Goal: Information Seeking & Learning: Learn about a topic

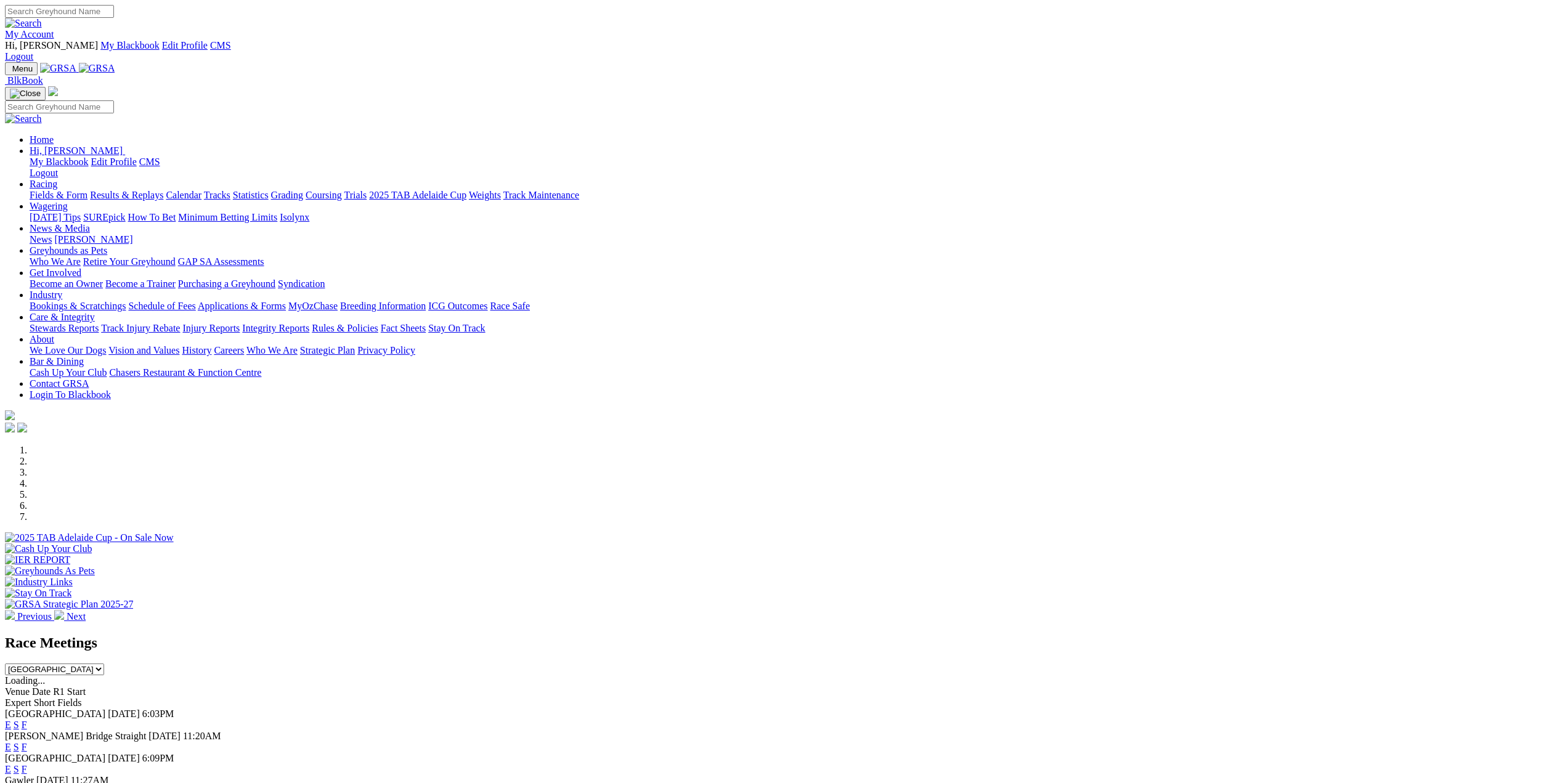
click at [114, 11] on input "Search" at bounding box center [59, 11] width 109 height 13
type input "isabella's blitz"
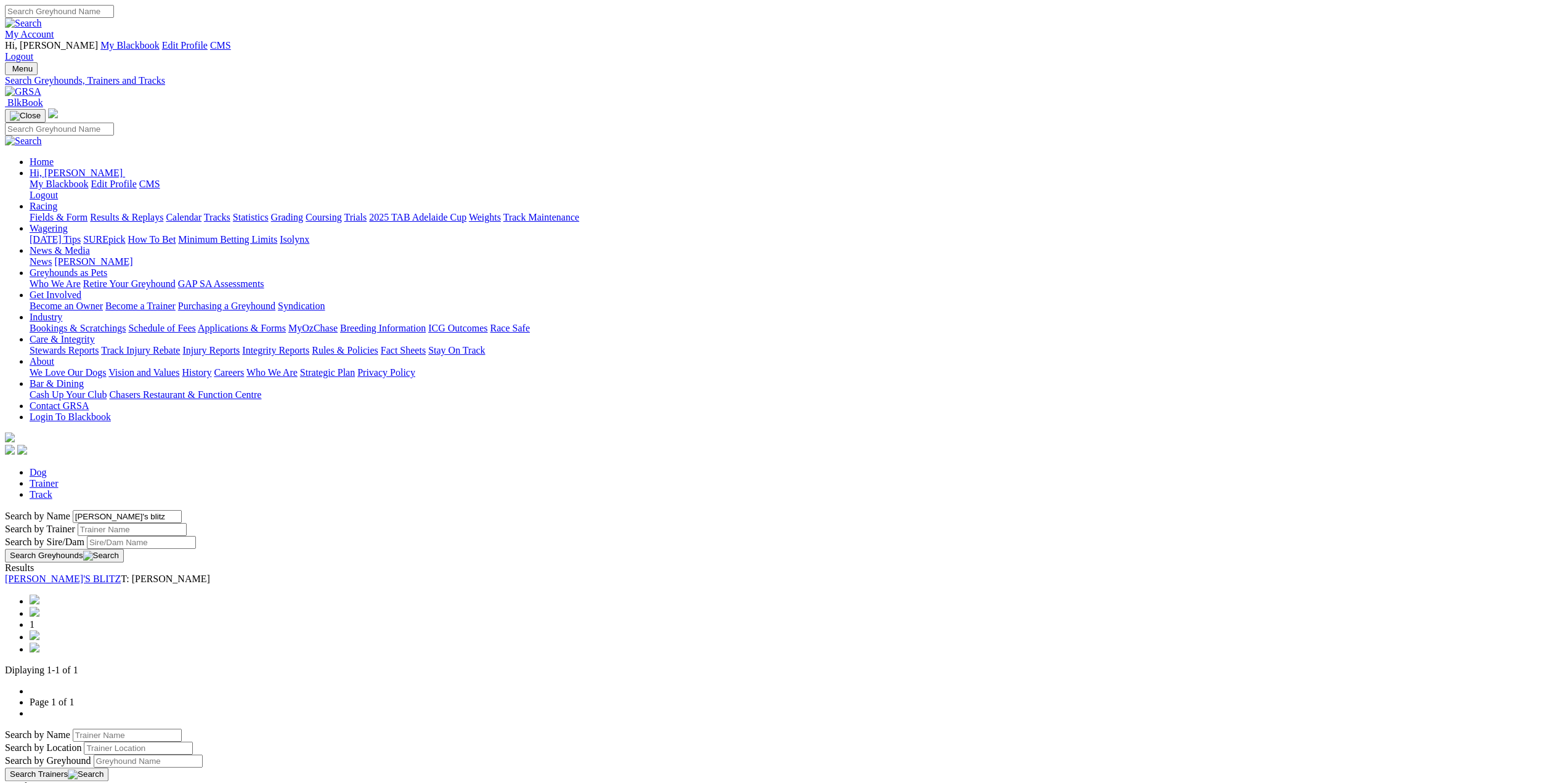
click at [121, 574] on link "ISABELLA'S BLITZ" at bounding box center [63, 578] width 116 height 11
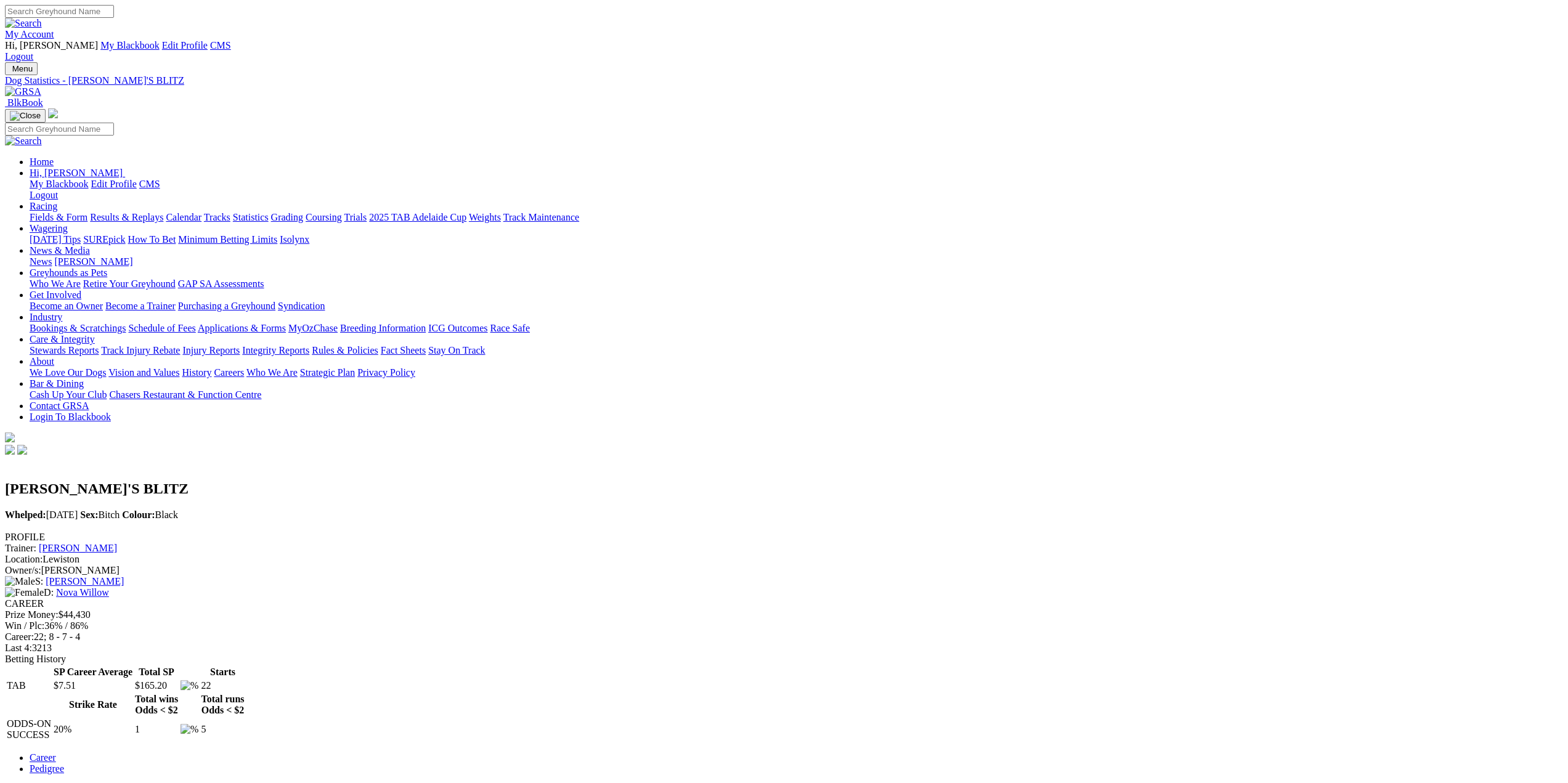
click at [117, 542] on link "Decota Curran" at bounding box center [78, 547] width 79 height 11
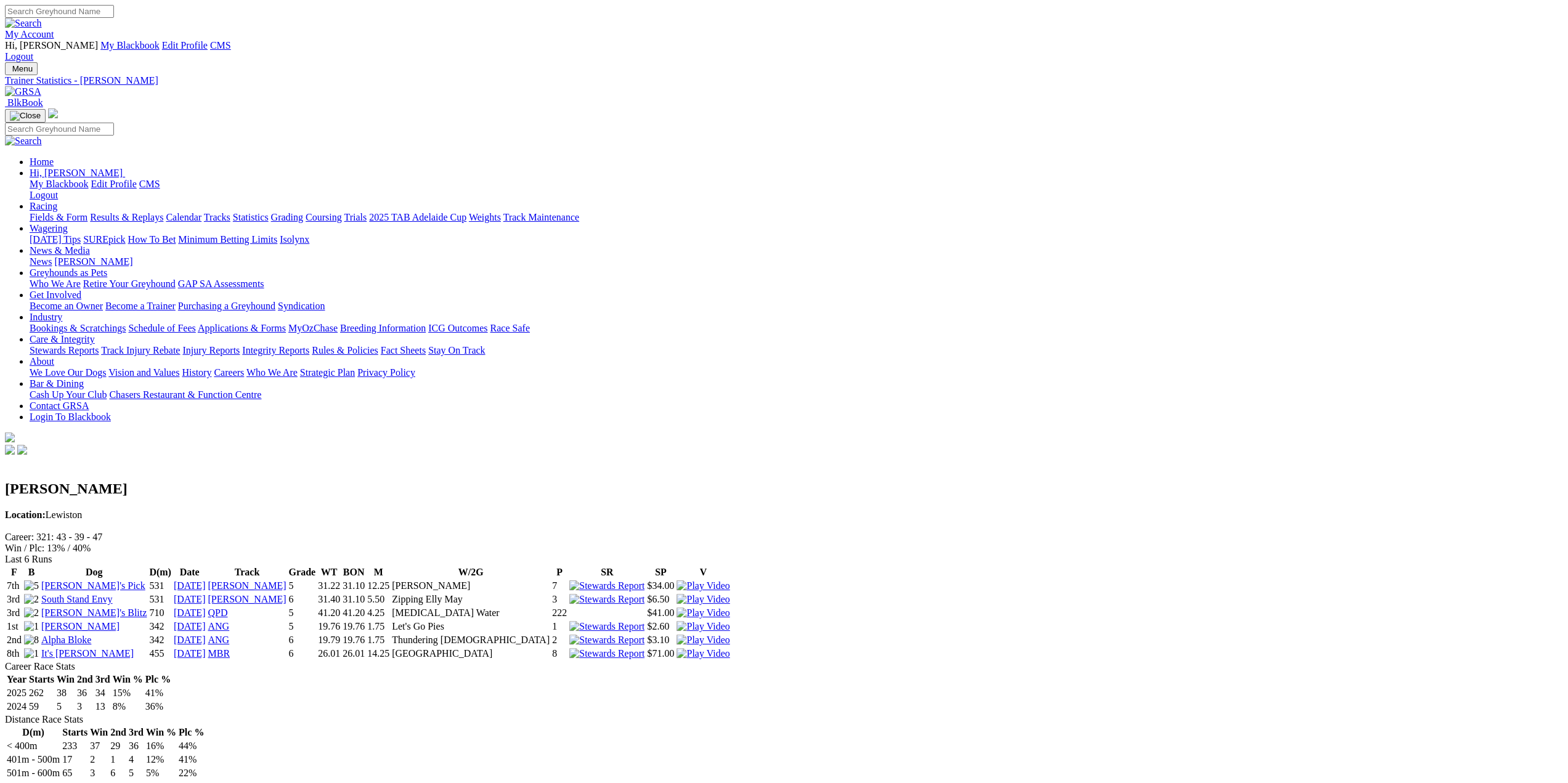
click at [133, 648] on link "It's [PERSON_NAME]" at bounding box center [87, 653] width 92 height 11
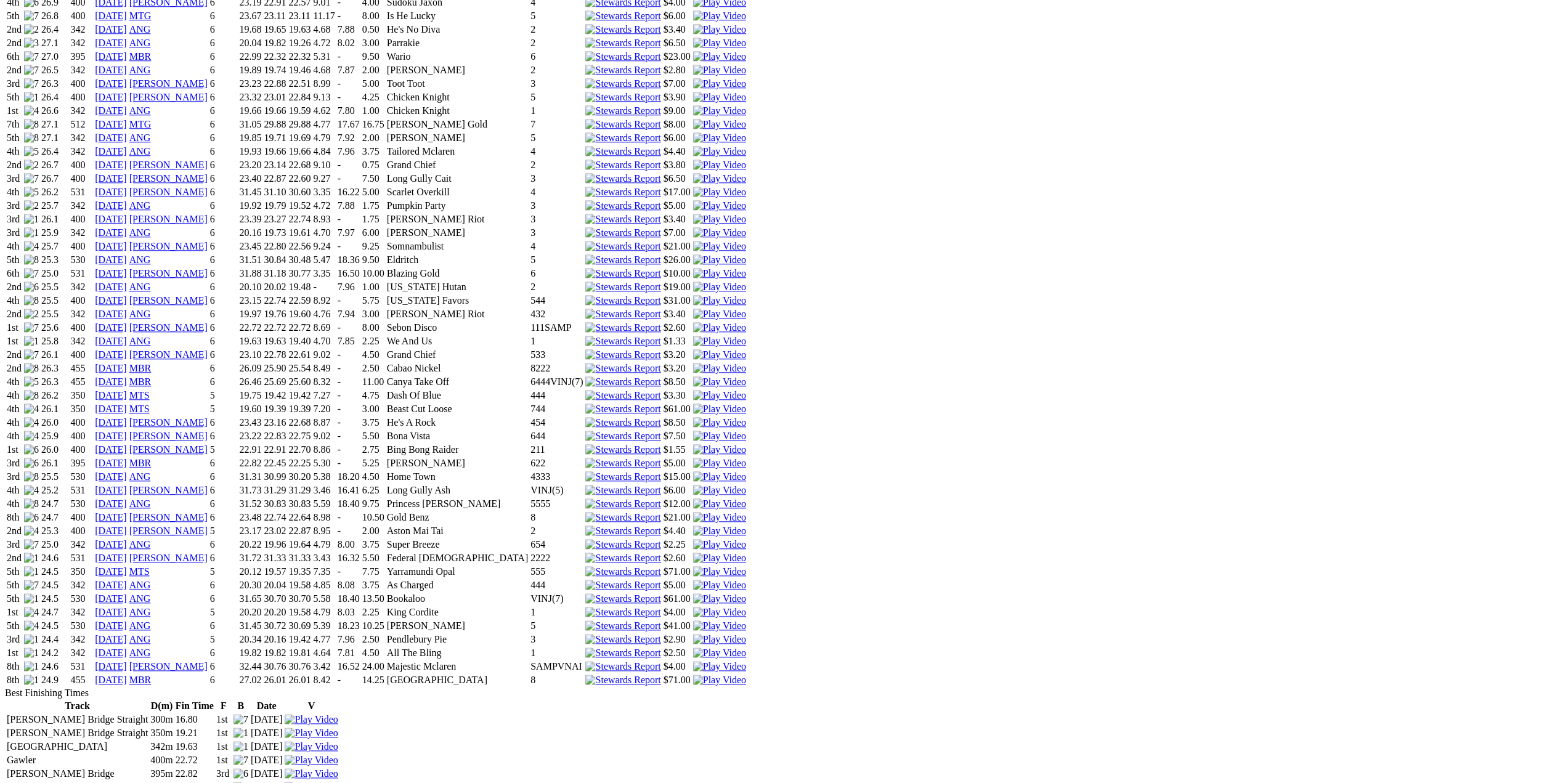
scroll to position [1171, 0]
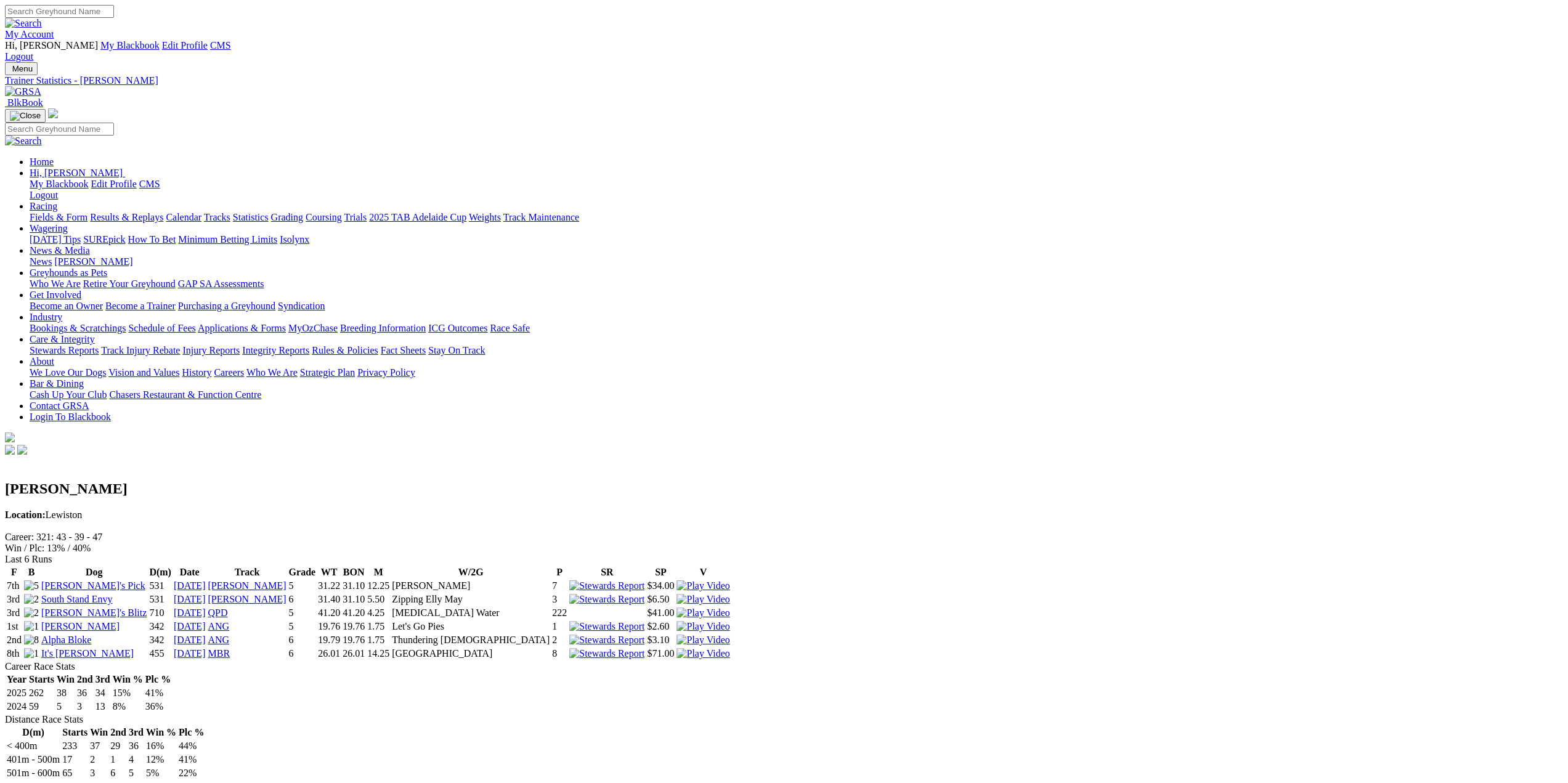
click at [91, 635] on link "Alpha Bloke" at bounding box center [65, 640] width 50 height 11
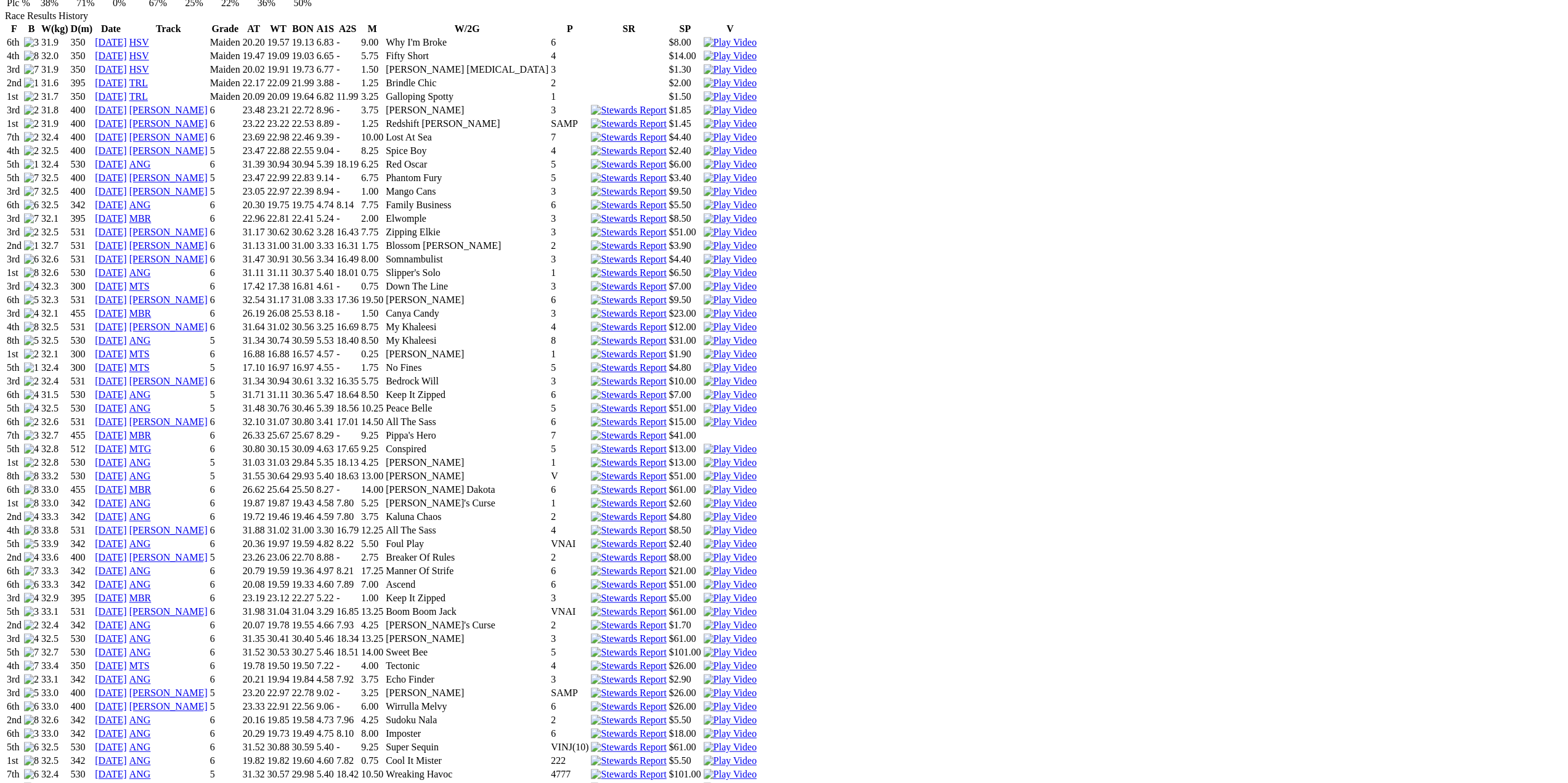
scroll to position [925, 0]
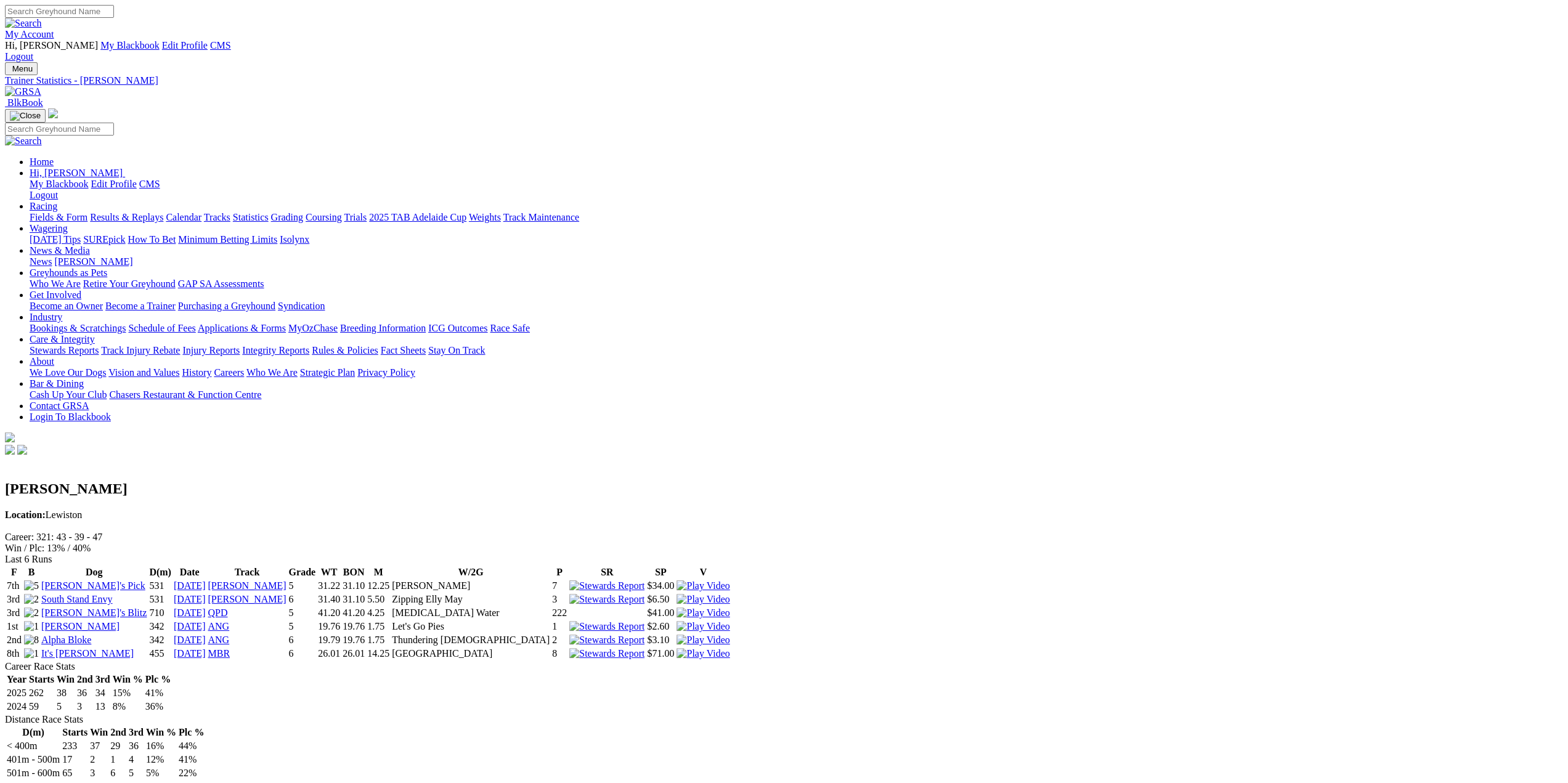
click at [119, 621] on link "[PERSON_NAME]" at bounding box center [80, 626] width 79 height 11
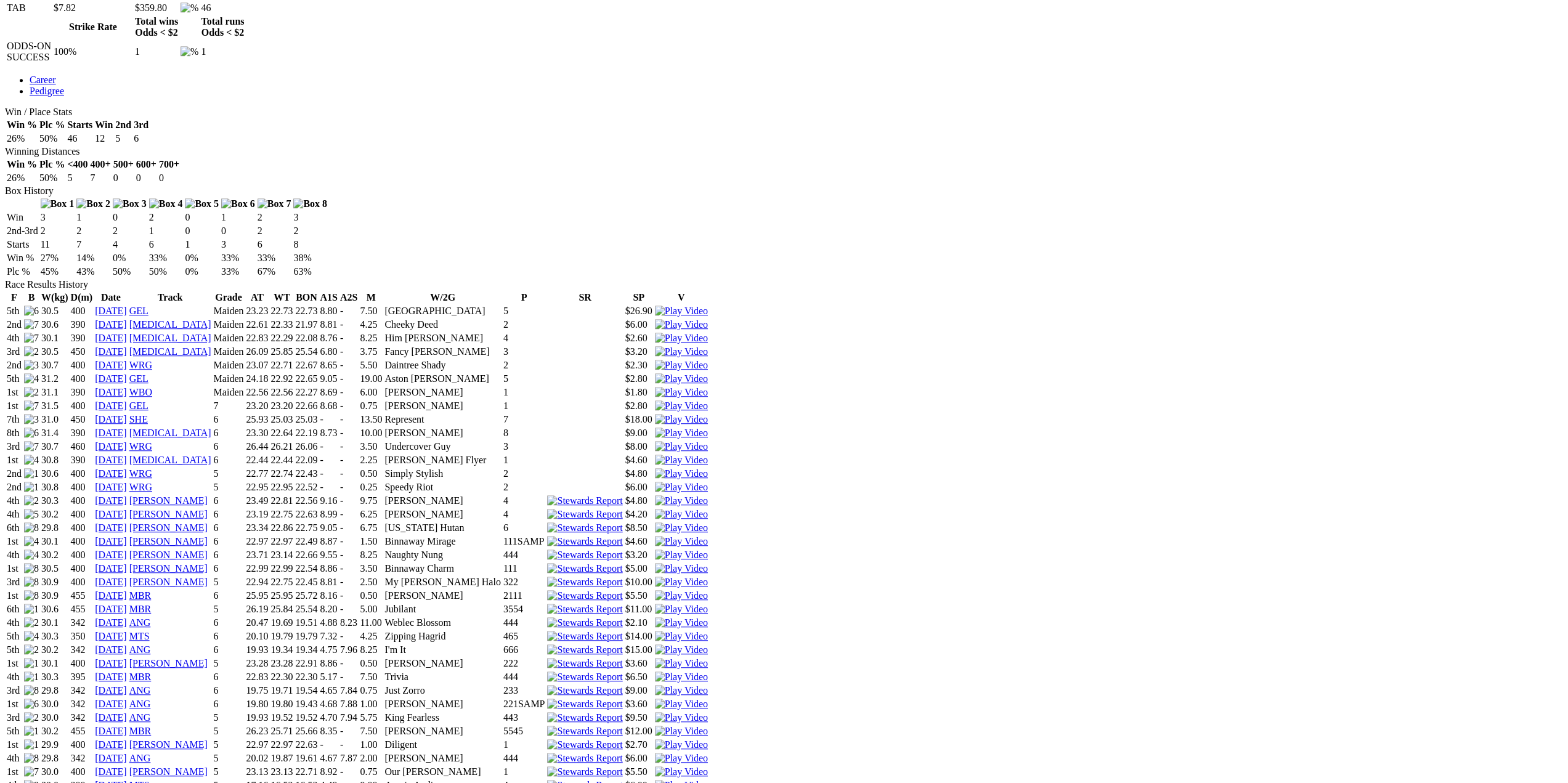
scroll to position [740, 0]
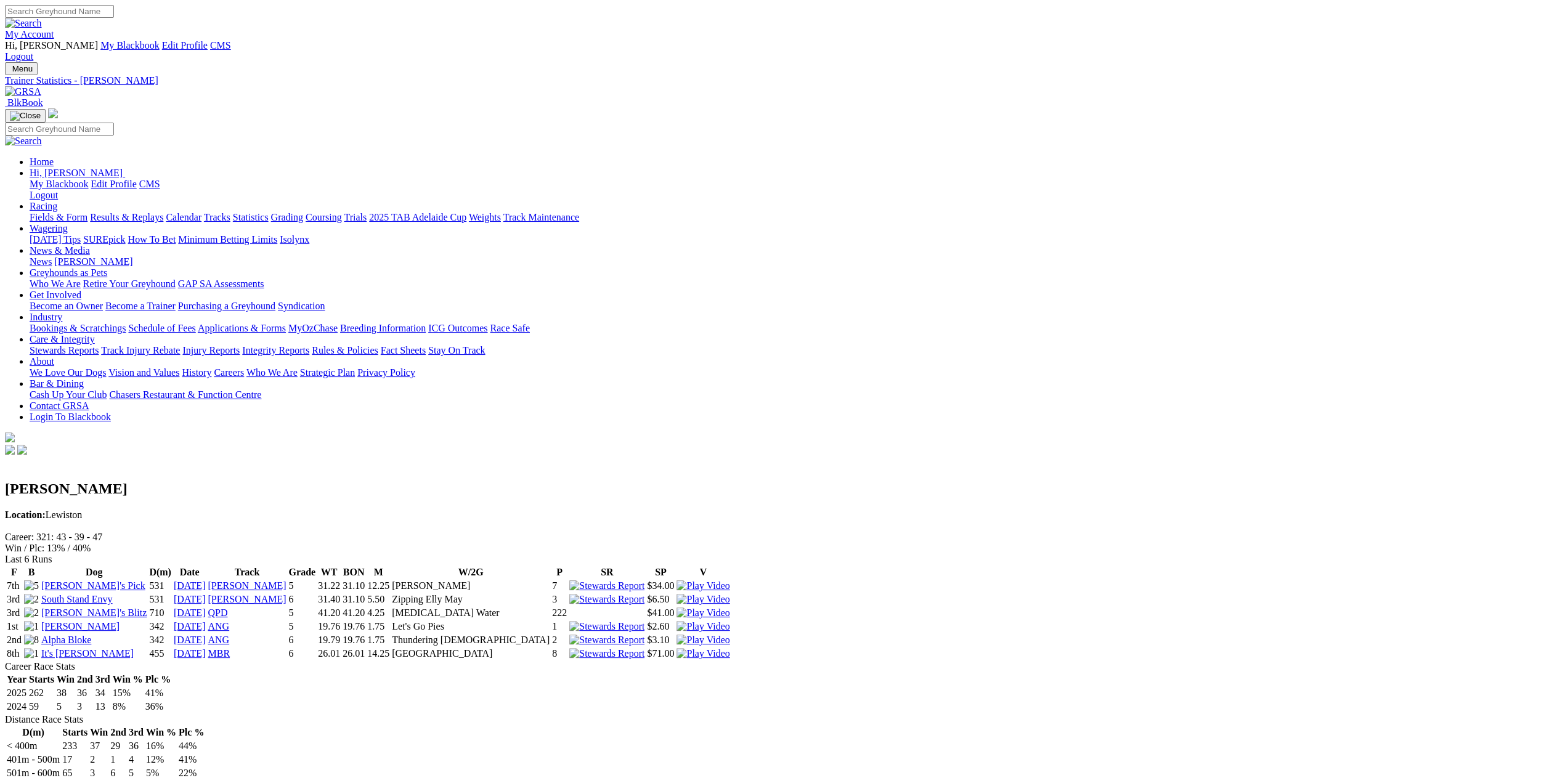
click at [146, 608] on link "[PERSON_NAME]'s Blitz" at bounding box center [93, 613] width 106 height 11
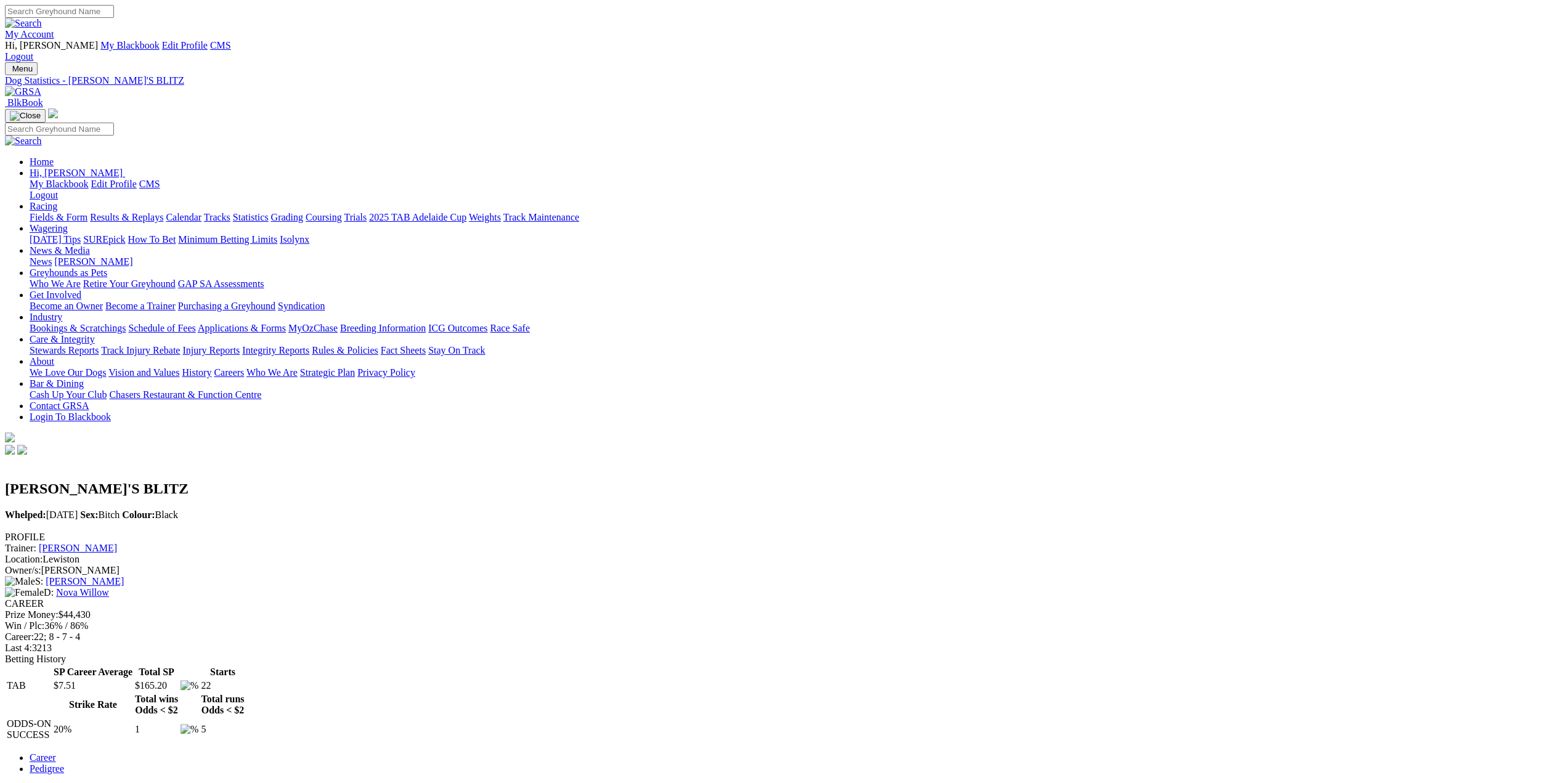
click at [114, 18] on input "Search" at bounding box center [59, 11] width 109 height 13
type input "dashing slay"
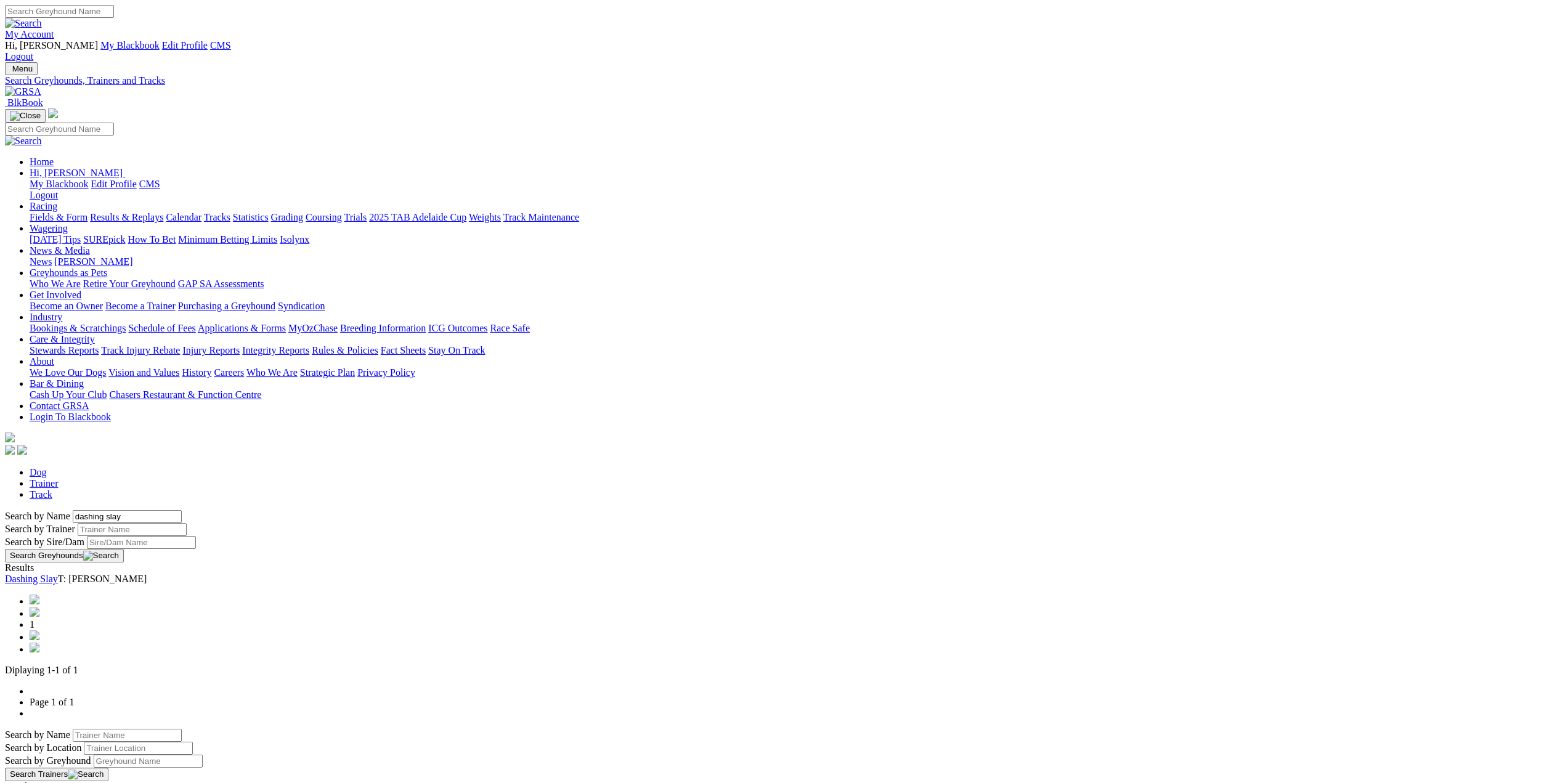
click at [58, 574] on link "Dashing Slay" at bounding box center [31, 578] width 53 height 11
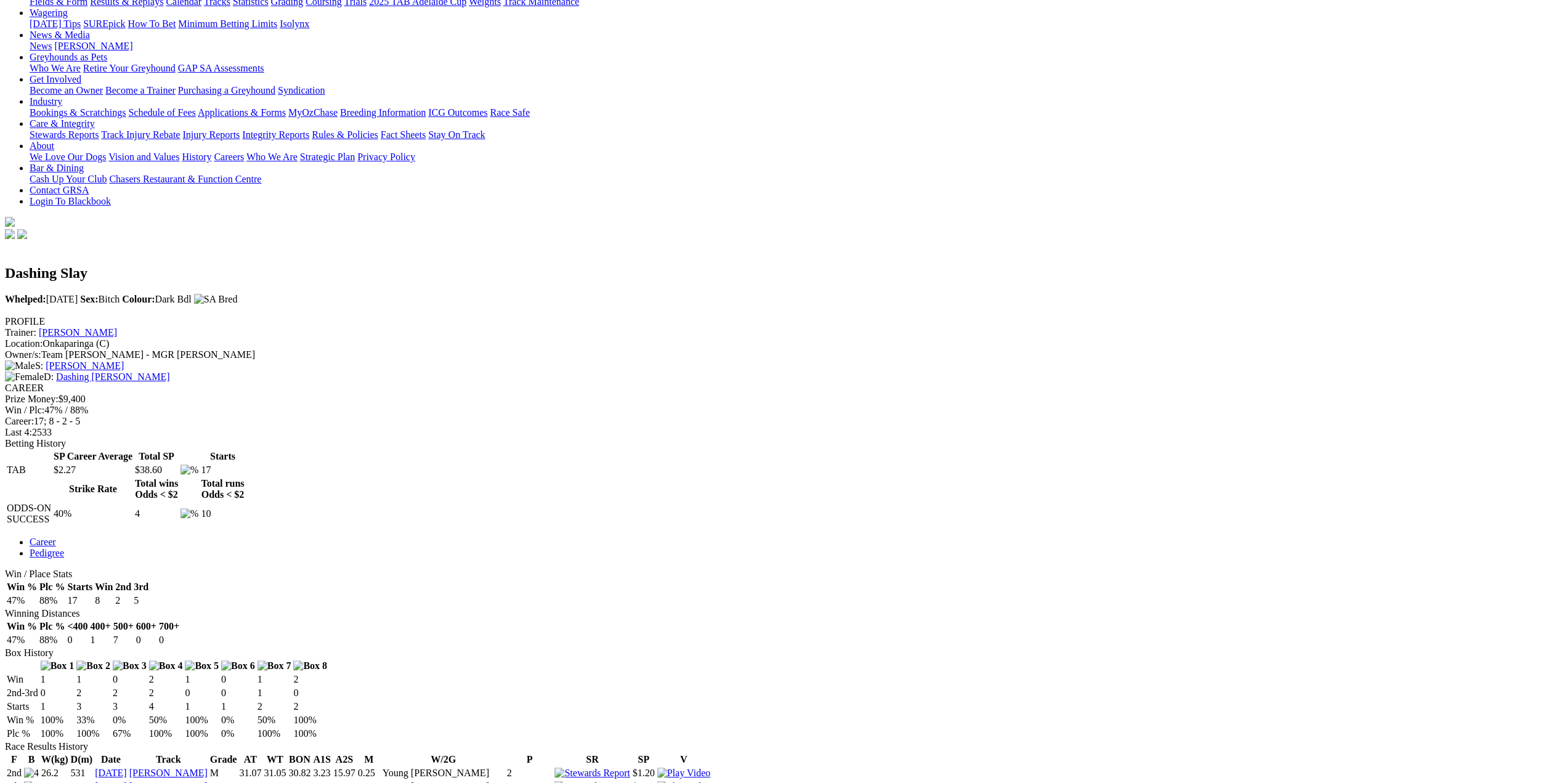
scroll to position [246, 0]
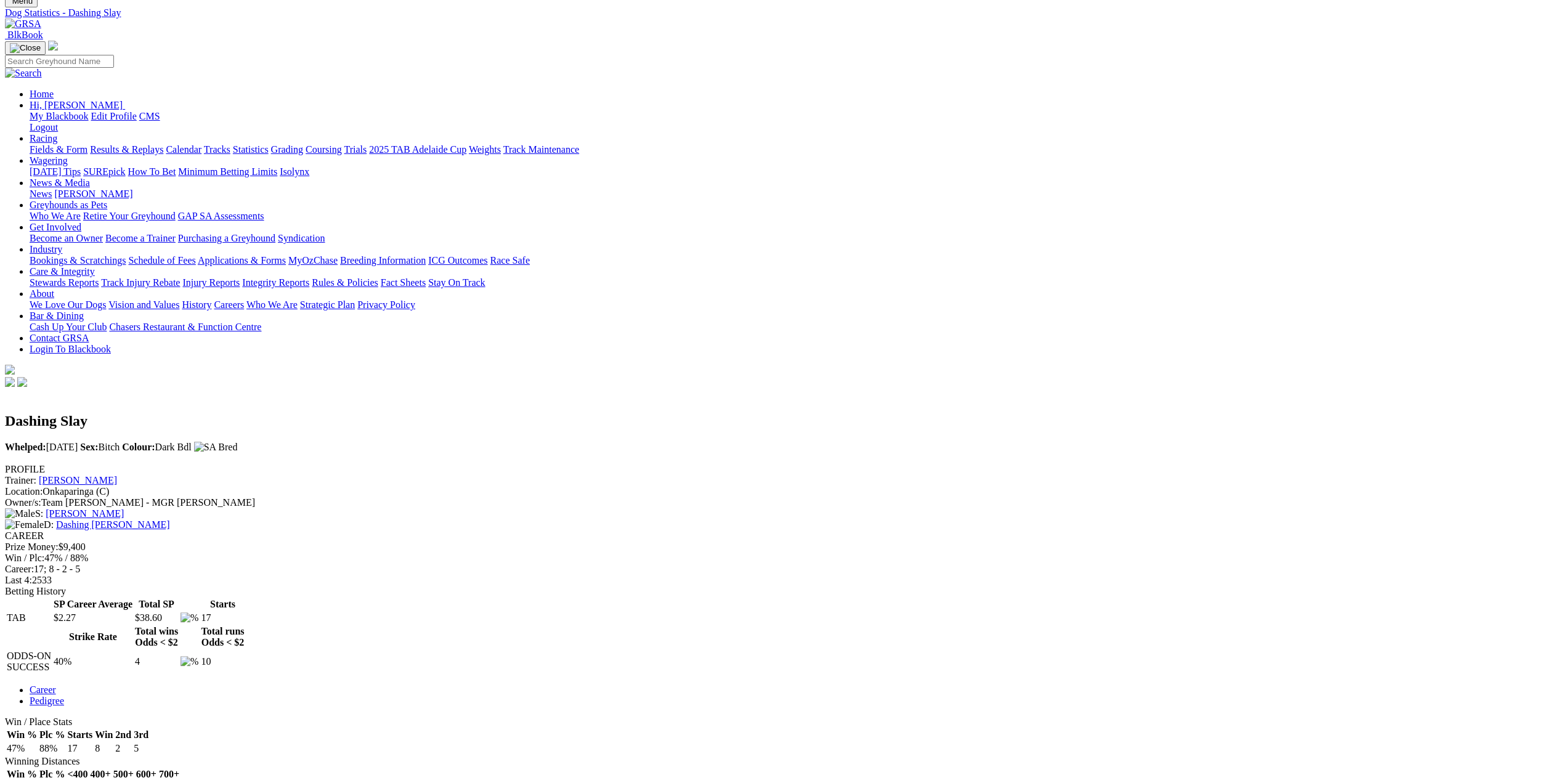
scroll to position [124, 0]
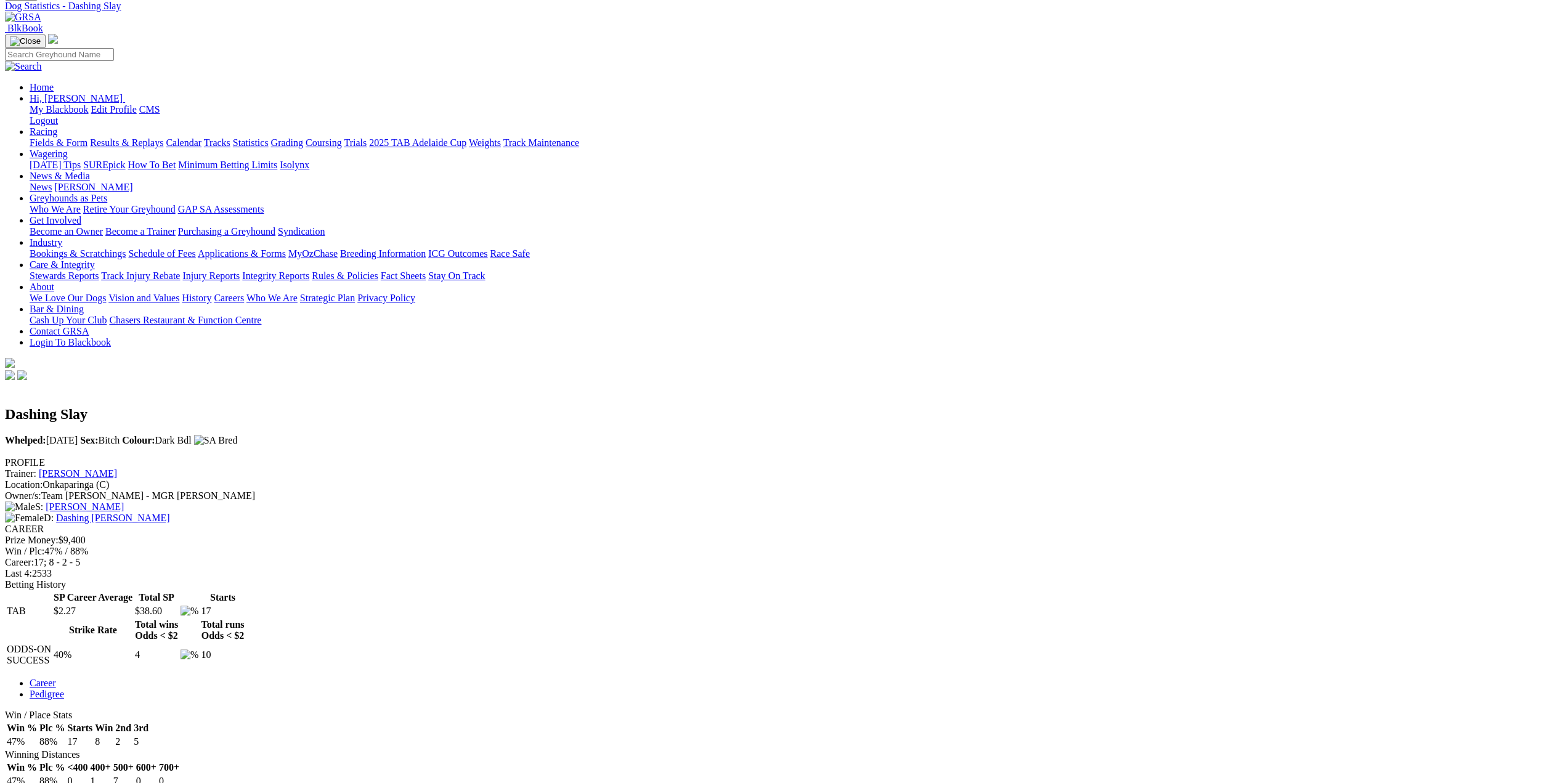
scroll to position [185, 0]
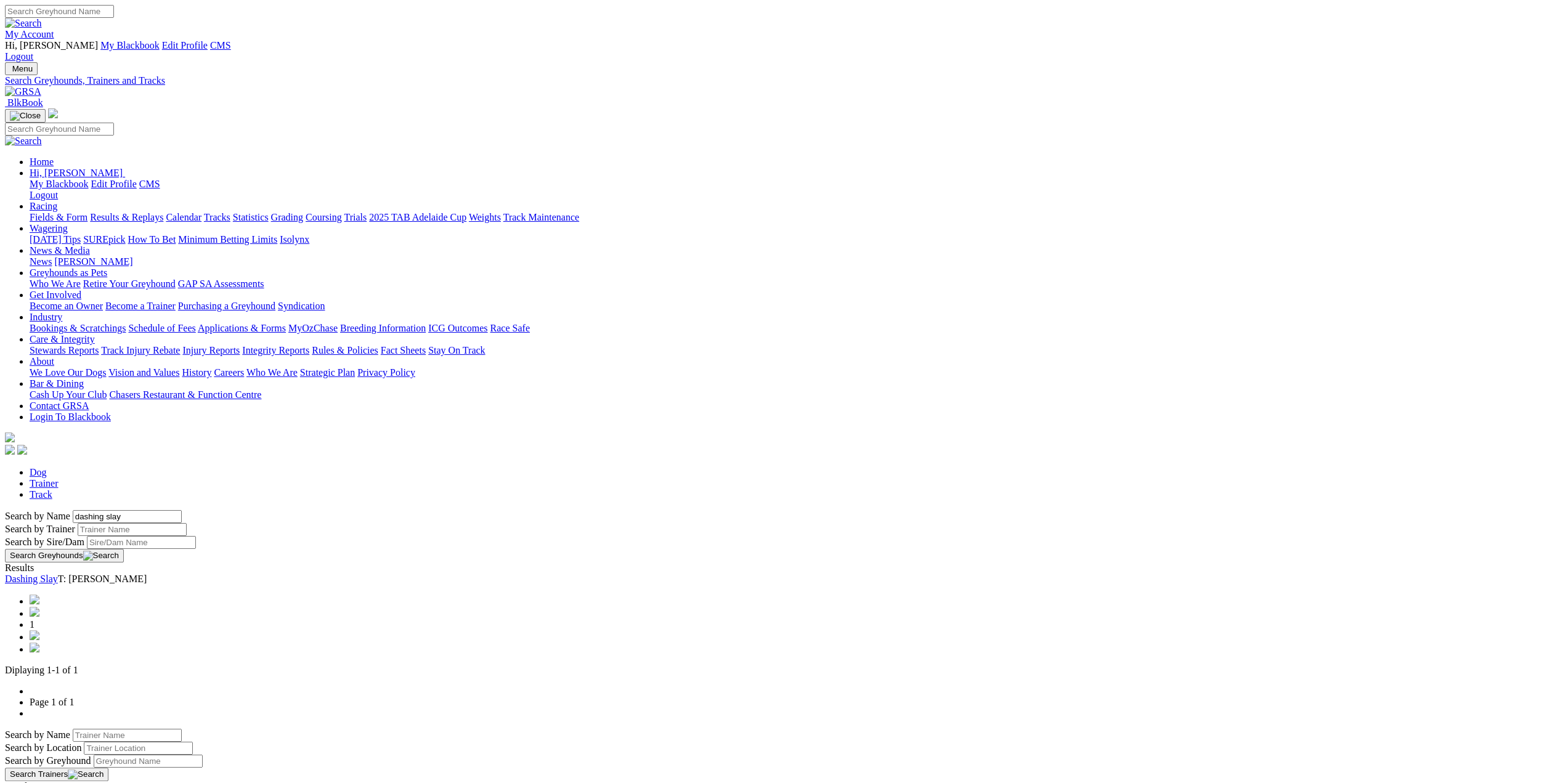
click at [182, 511] on input "dashing slay" at bounding box center [127, 517] width 109 height 13
type input "dashing jordy"
click at [62, 574] on link "Dashing Jordy" at bounding box center [34, 578] width 57 height 11
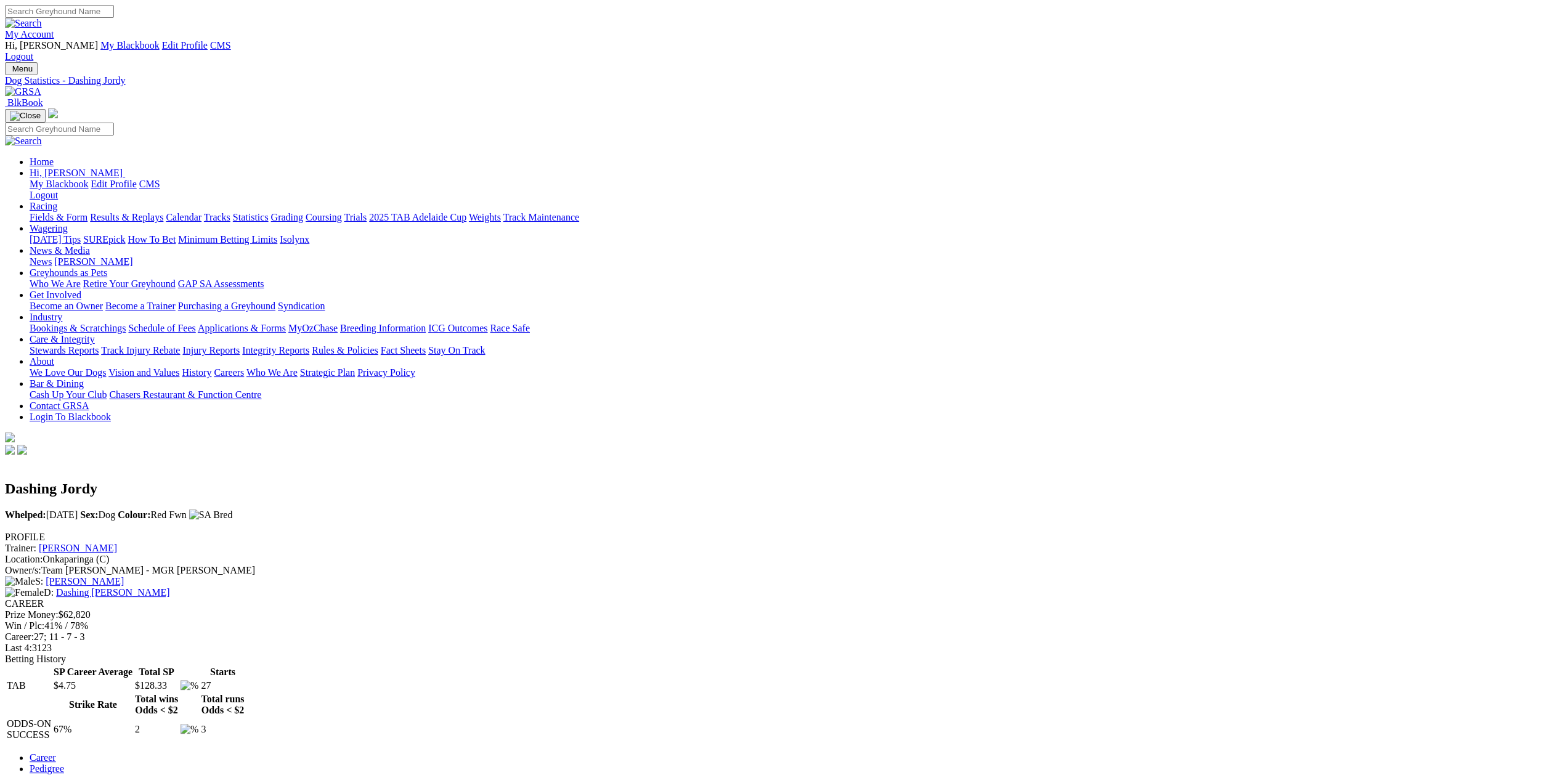
click at [88, 212] on link "Fields & Form" at bounding box center [58, 217] width 58 height 11
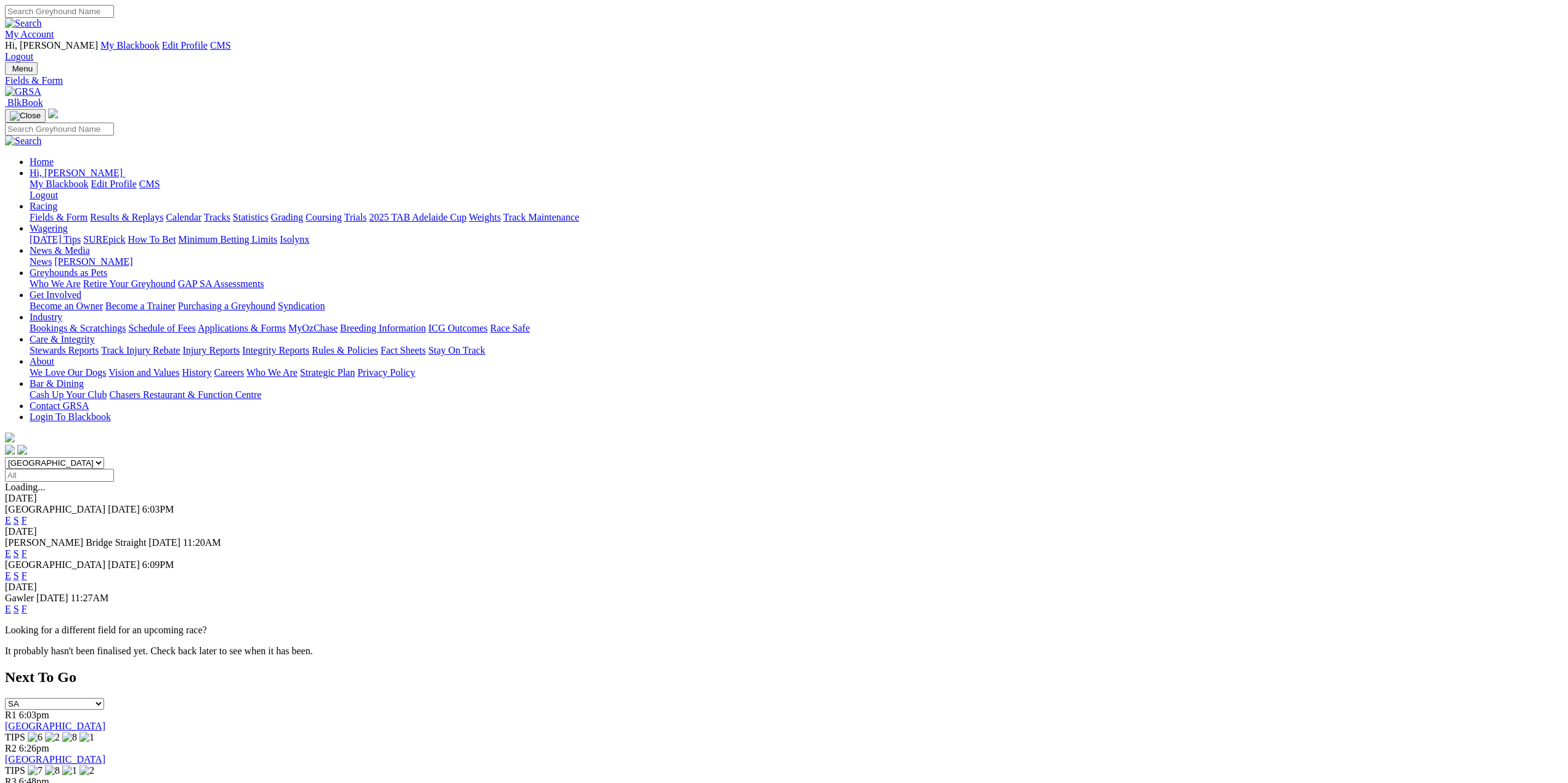
click at [41, 86] on img at bounding box center [23, 92] width 36 height 11
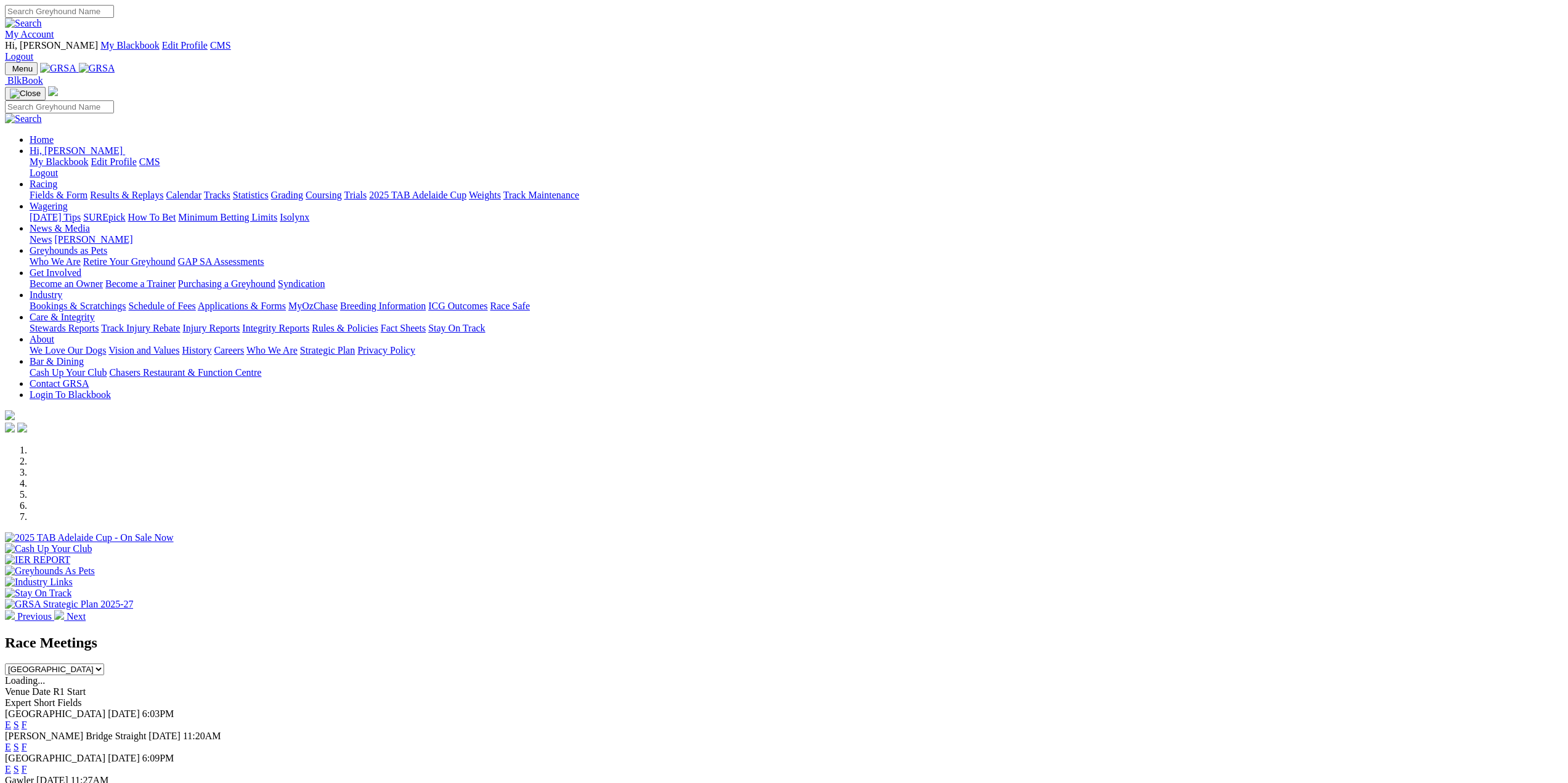
click at [90, 223] on link "News & Media" at bounding box center [60, 228] width 61 height 11
click at [52, 234] on link "News" at bounding box center [40, 239] width 22 height 11
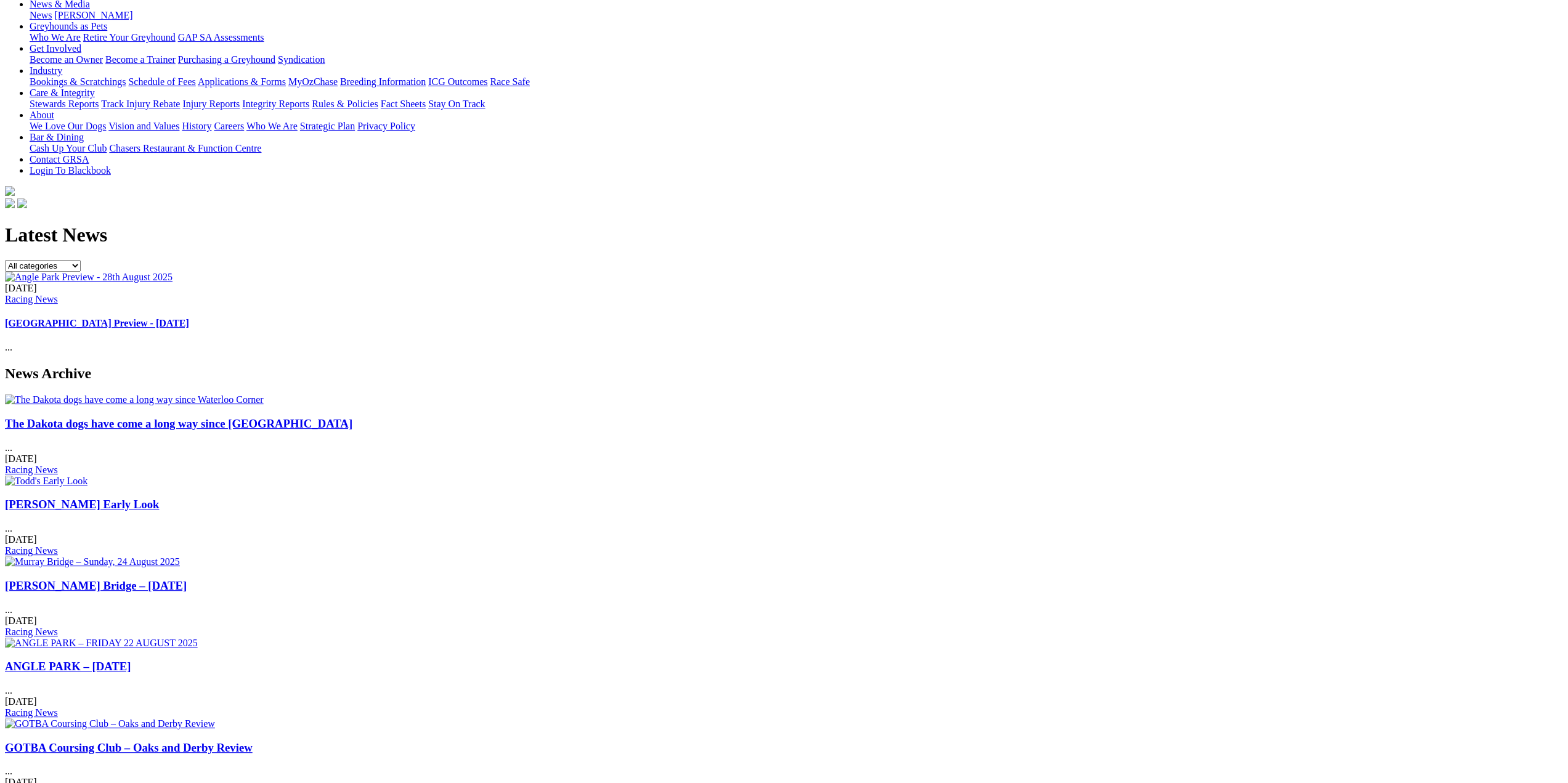
scroll to position [431, 0]
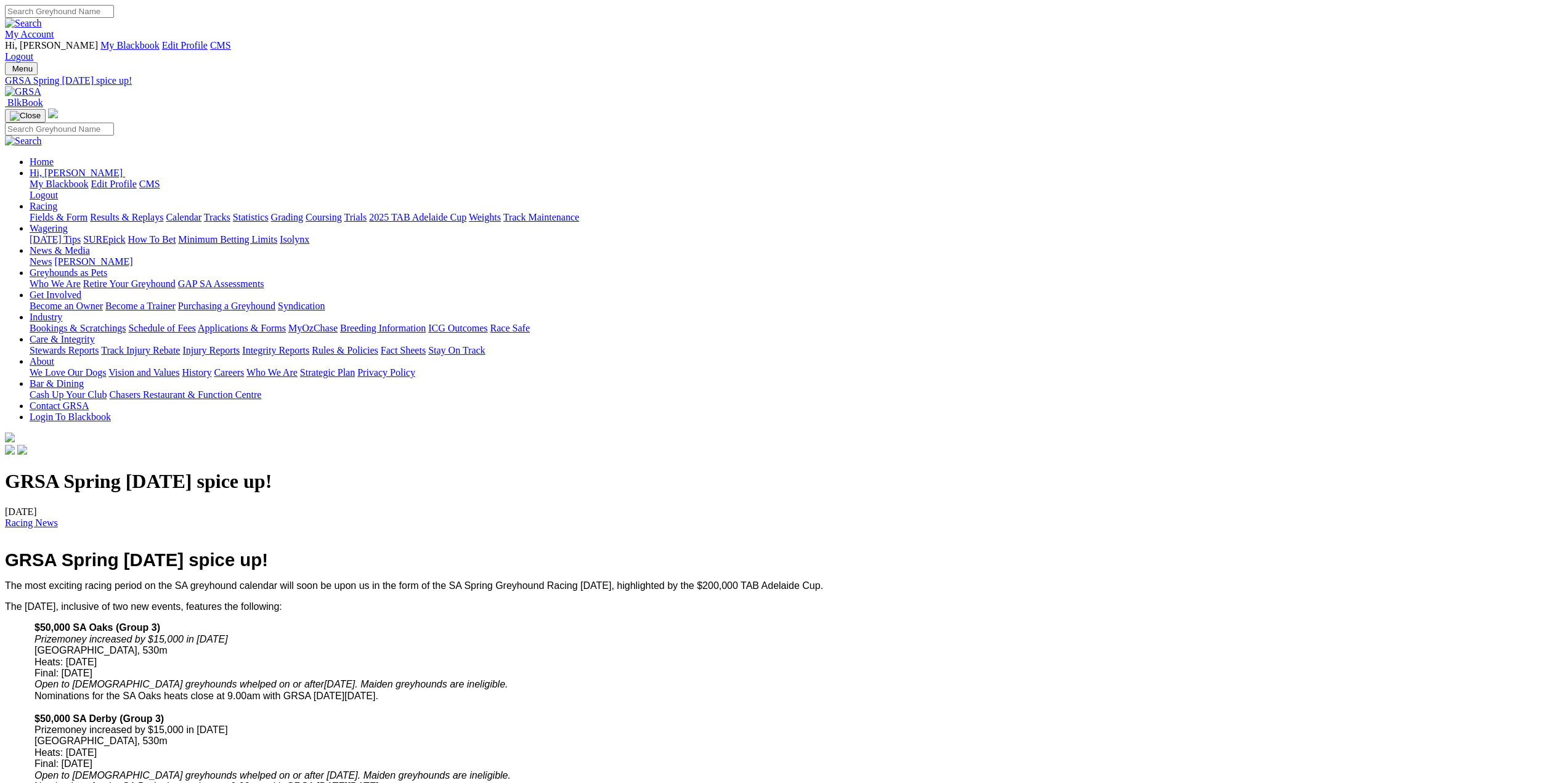
click at [41, 86] on img at bounding box center [23, 92] width 36 height 11
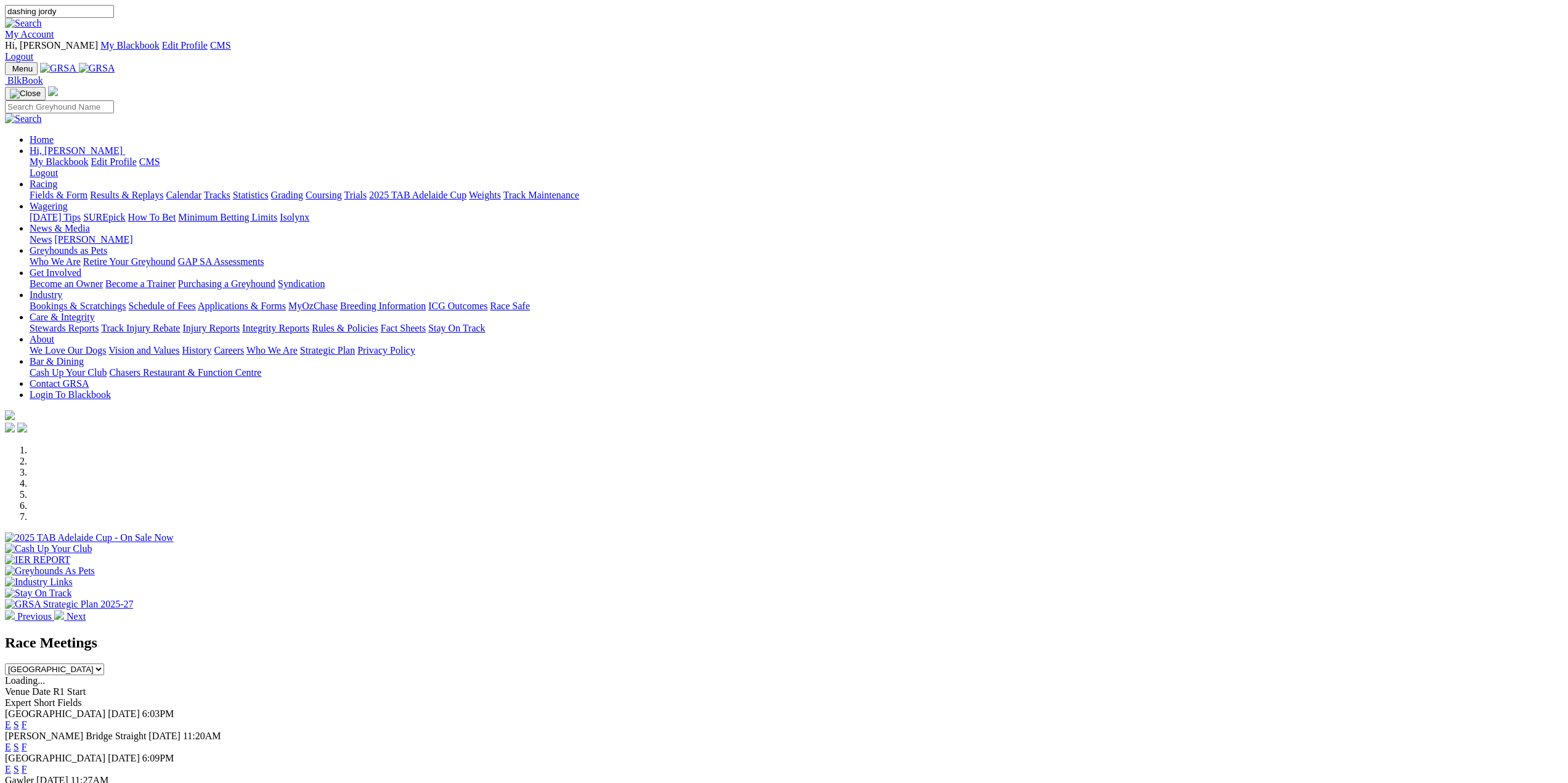
type input "dashing jordy"
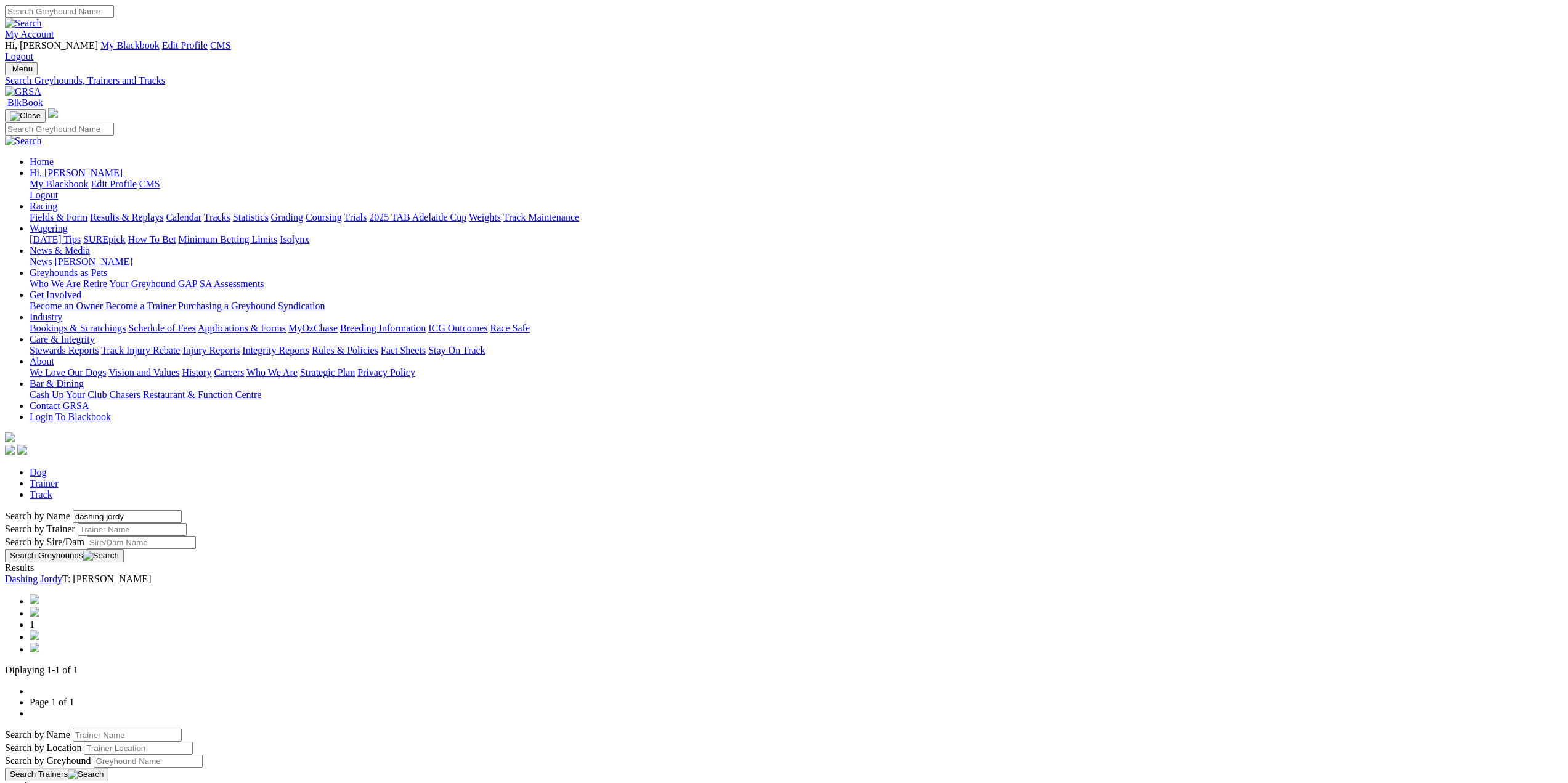
click at [62, 574] on link "Dashing Jordy" at bounding box center [34, 578] width 57 height 11
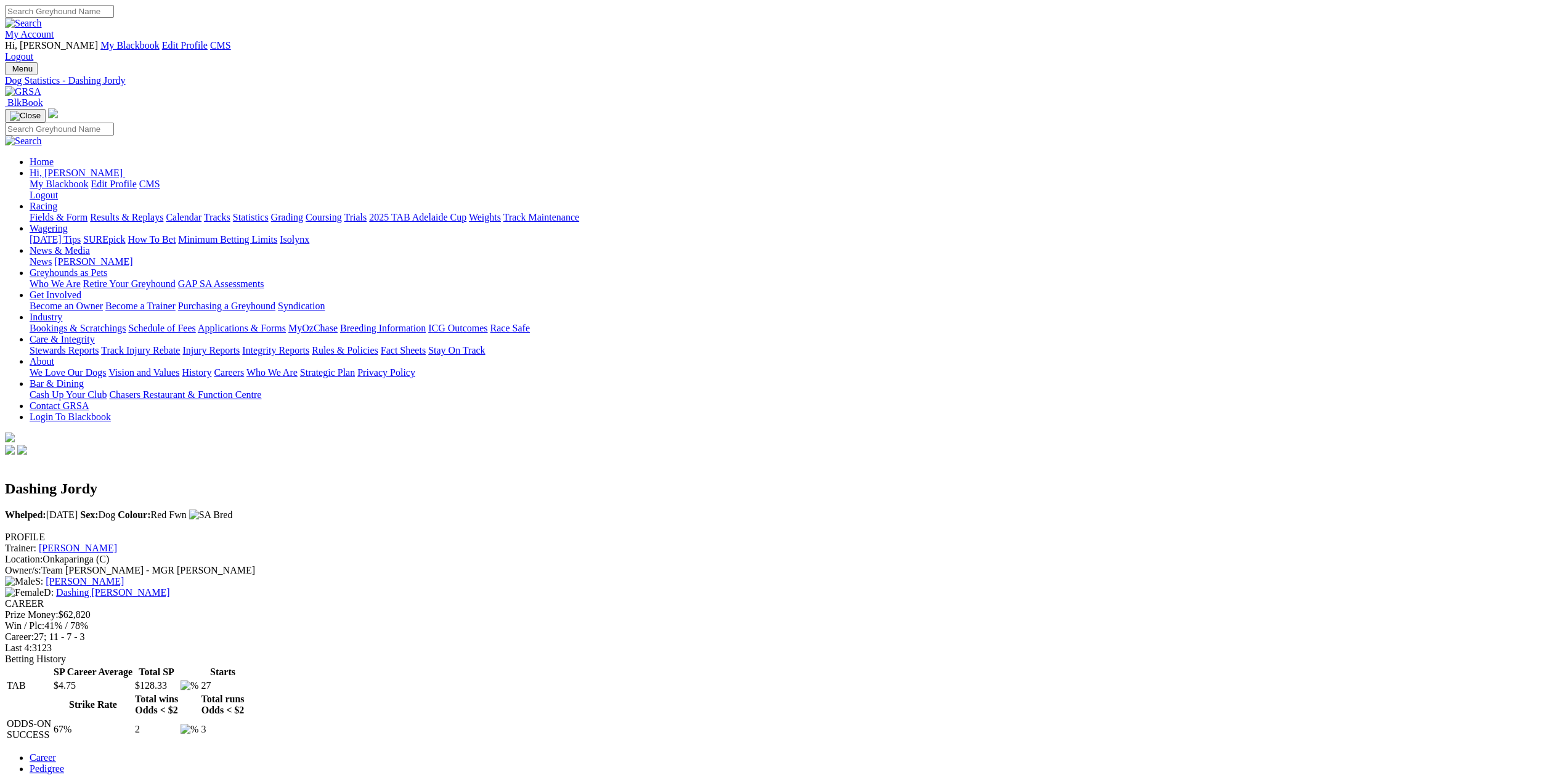
click at [114, 9] on input "Search" at bounding box center [59, 11] width 109 height 13
type input "dashing slay"
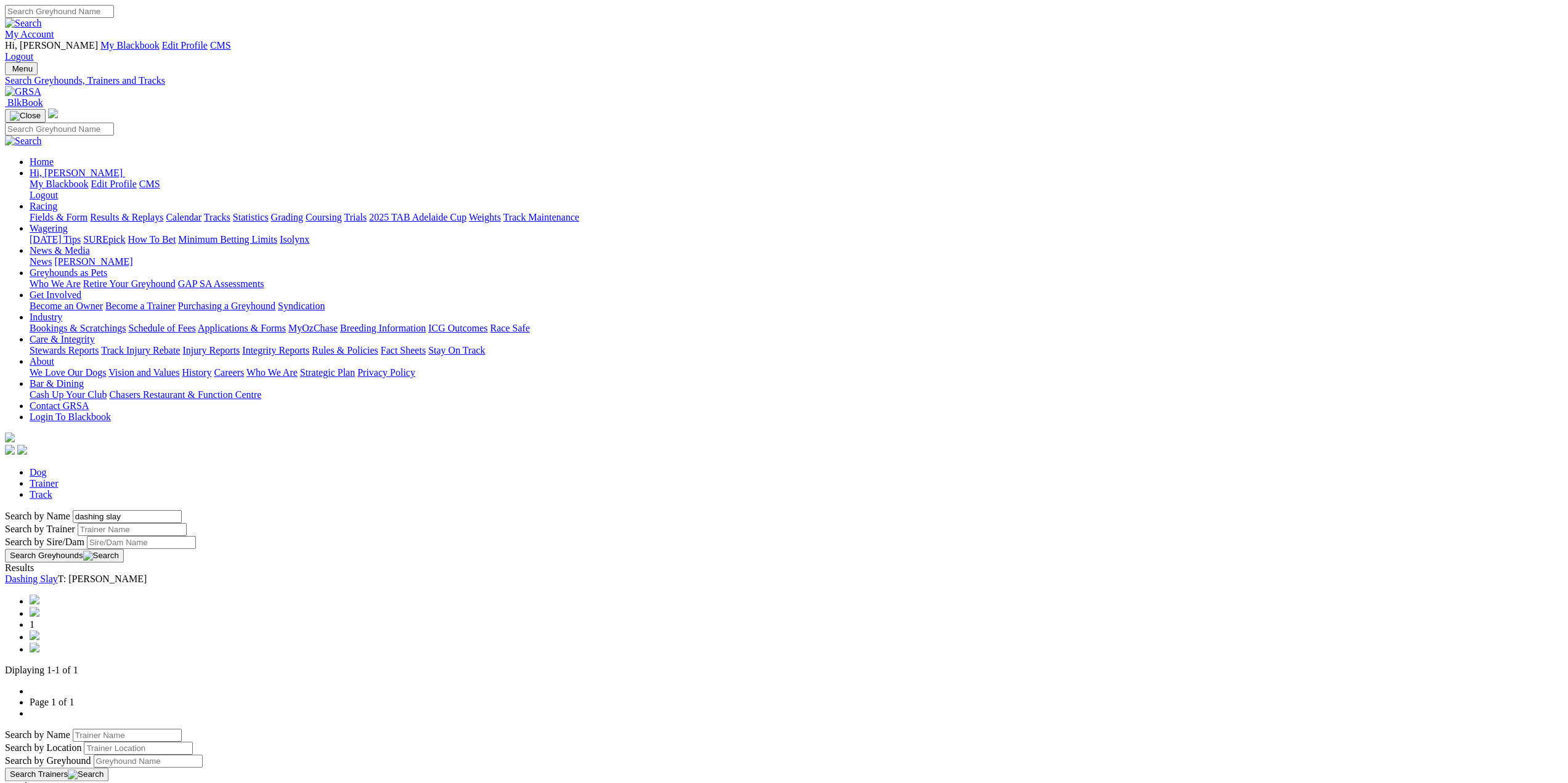
click at [58, 574] on link "Dashing Slay" at bounding box center [31, 578] width 53 height 11
